Goal: Submit feedback/report problem

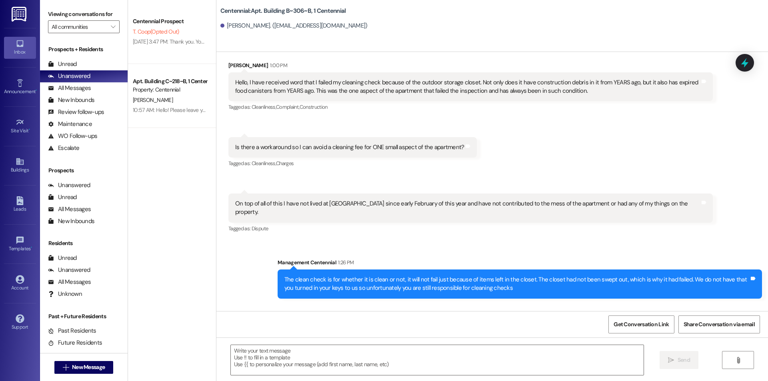
scroll to position [6450, 0]
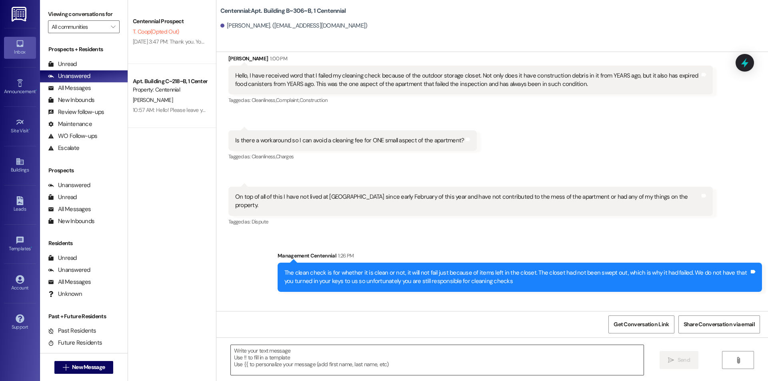
click at [432, 369] on textarea at bounding box center [437, 360] width 413 height 30
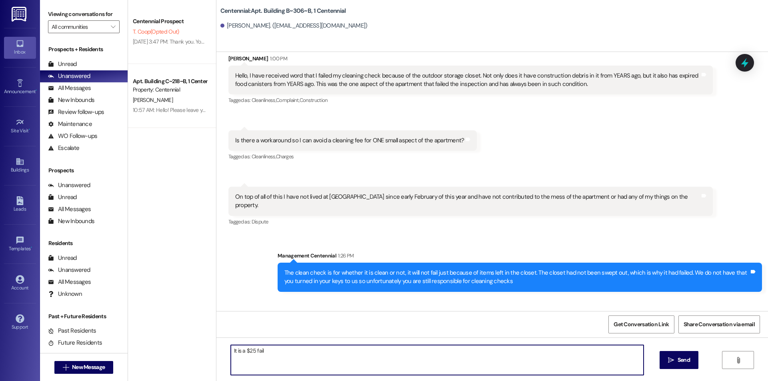
type textarea "It is a $25 fail"
click at [414, 362] on textarea "It is a $25 fail" at bounding box center [437, 360] width 413 height 30
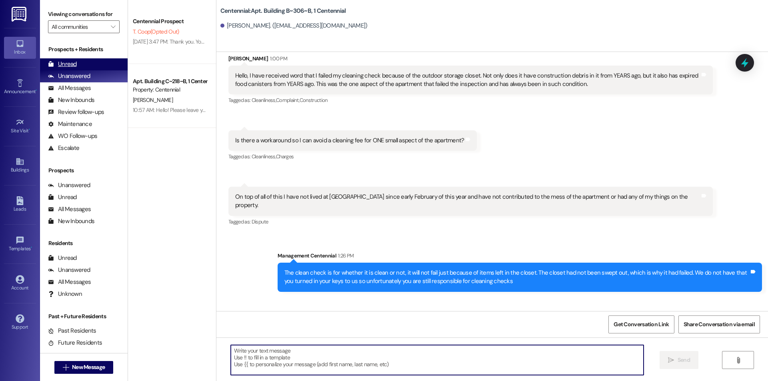
click at [86, 58] on div "Unread (0)" at bounding box center [84, 64] width 88 height 12
